Goal: Find specific page/section: Find specific page/section

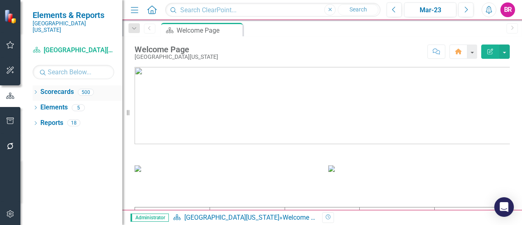
click at [34, 91] on icon "Dropdown" at bounding box center [36, 93] width 6 height 4
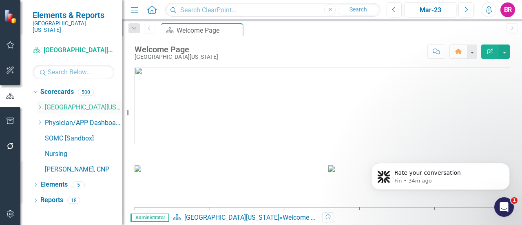
click at [38, 104] on div "Dropdown" at bounding box center [40, 107] width 6 height 7
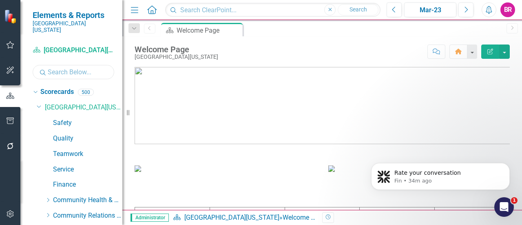
click at [62, 65] on input "text" at bounding box center [74, 72] width 82 height 14
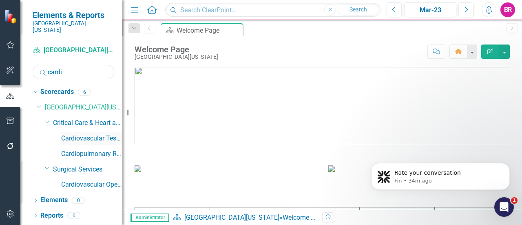
type input "cardi"
click at [89, 134] on link "Cardiovascular Testing" at bounding box center [91, 138] width 61 height 9
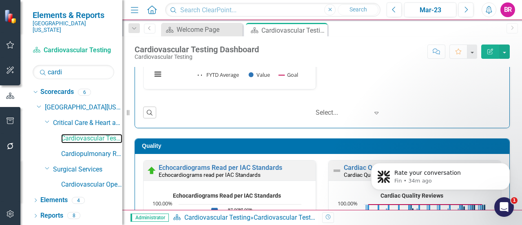
scroll to position [0, 0]
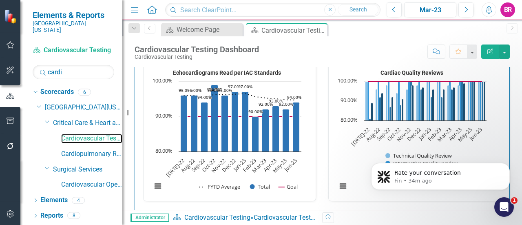
click at [333, 128] on rect "Interactive chart" at bounding box center [412, 132] width 158 height 133
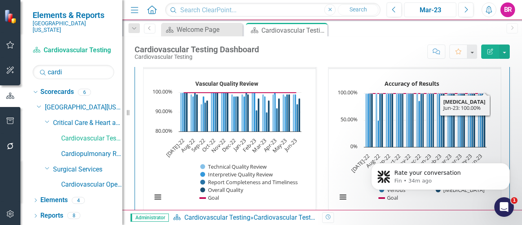
click at [442, 4] on button "Mar-23" at bounding box center [430, 9] width 52 height 15
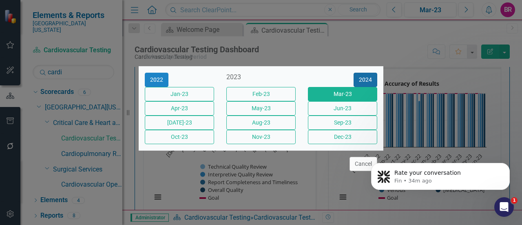
click at [361, 73] on button "2024" at bounding box center [366, 80] width 24 height 14
click at [361, 73] on button "2025" at bounding box center [366, 80] width 24 height 14
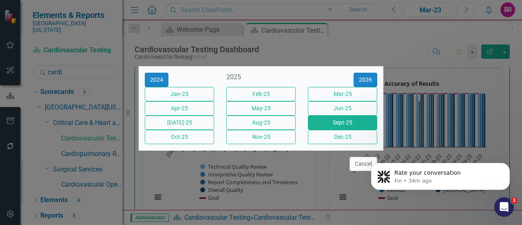
click at [353, 122] on button "Sept-25" at bounding box center [342, 122] width 69 height 14
